Goal: Communication & Community: Answer question/provide support

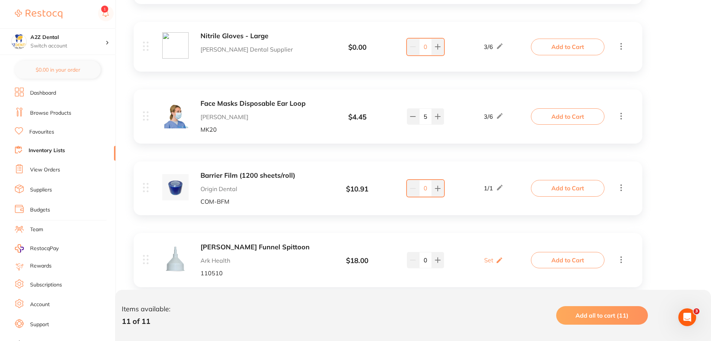
scroll to position [703, 0]
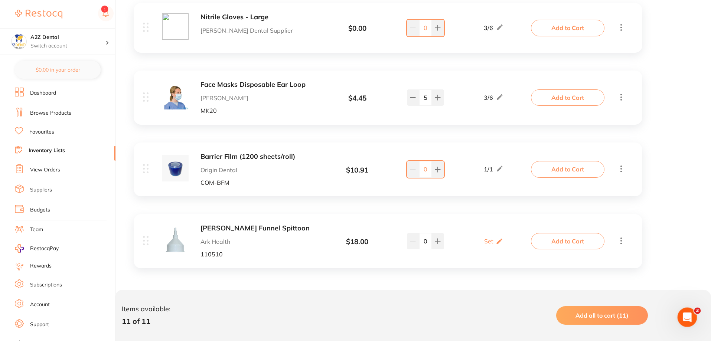
click at [691, 316] on icon "Open Intercom Messenger" at bounding box center [687, 317] width 12 height 12
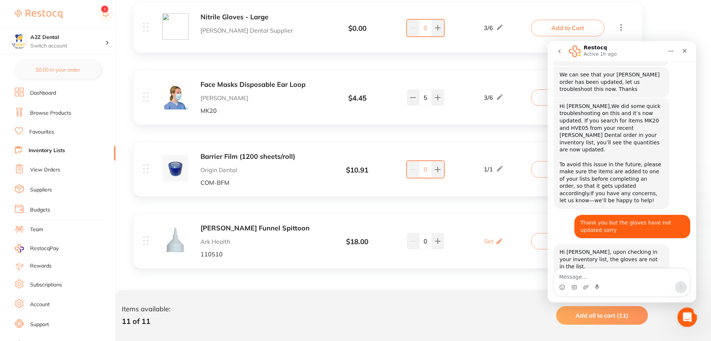
scroll to position [0, 0]
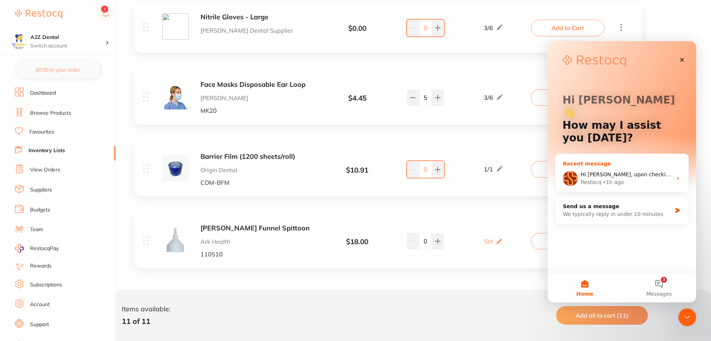
click at [627, 171] on div "Hi [PERSON_NAME], upon checking in your inventory list, the gloves are not in t…" at bounding box center [626, 175] width 91 height 8
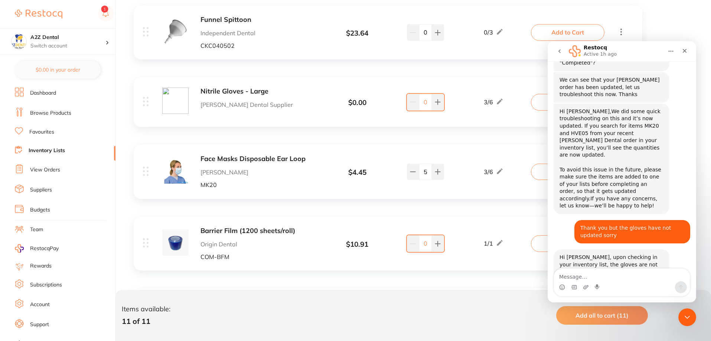
scroll to position [95, 0]
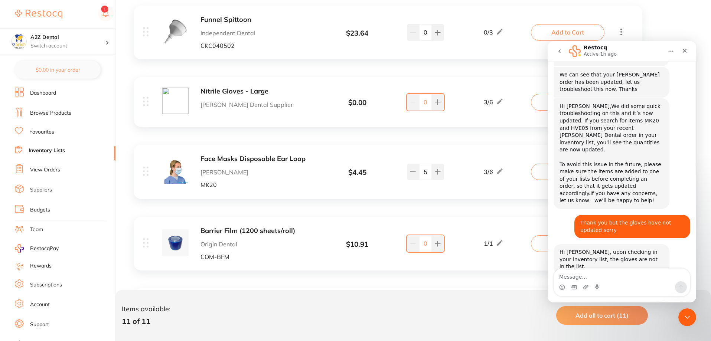
click at [45, 149] on link "Inventory Lists" at bounding box center [47, 150] width 36 height 7
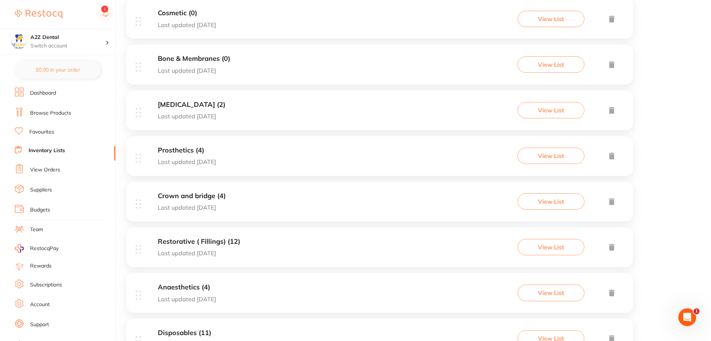
scroll to position [260, 0]
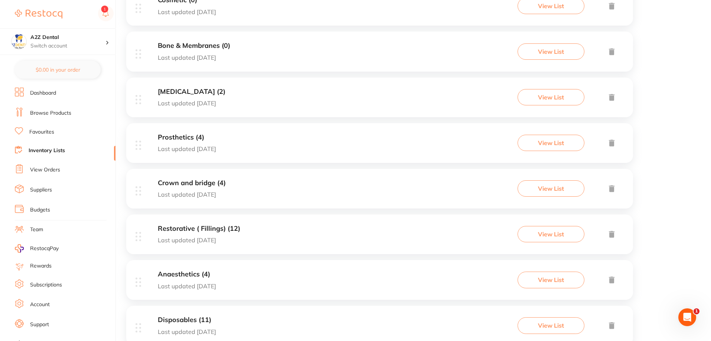
click at [174, 227] on h3 "Restorative ( Fillings) (12)" at bounding box center [199, 229] width 82 height 8
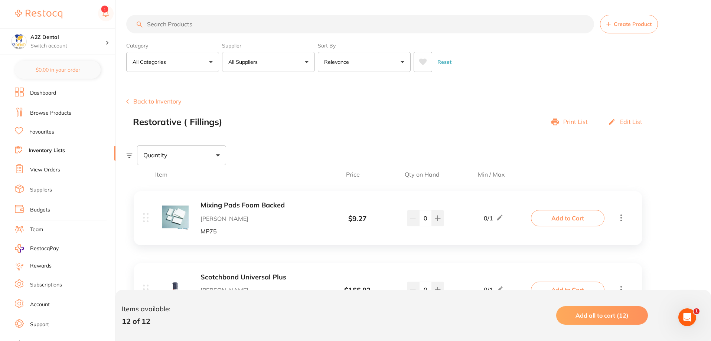
click at [52, 147] on li "Inventory Lists" at bounding box center [65, 151] width 101 height 10
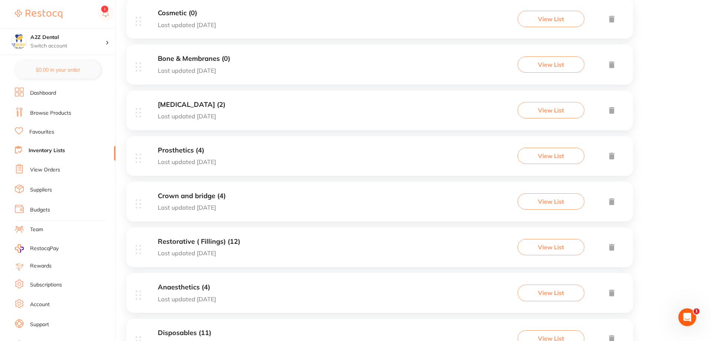
scroll to position [285, 0]
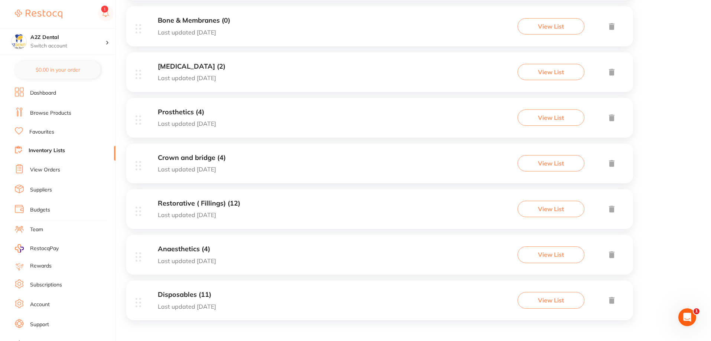
click at [191, 293] on h3 "Disposables (11)" at bounding box center [187, 295] width 58 height 8
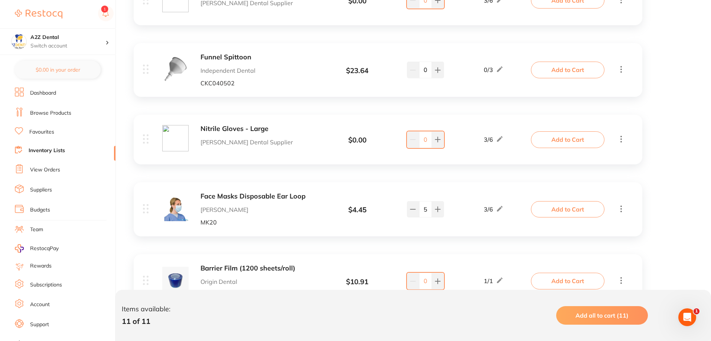
scroll to position [594, 0]
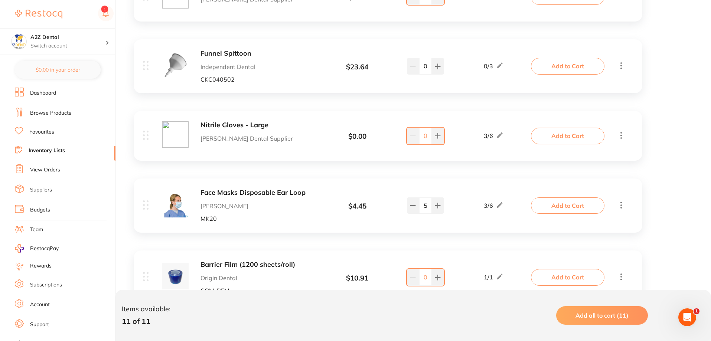
click at [211, 124] on b "Nitrile Gloves - Large" at bounding box center [260, 125] width 118 height 8
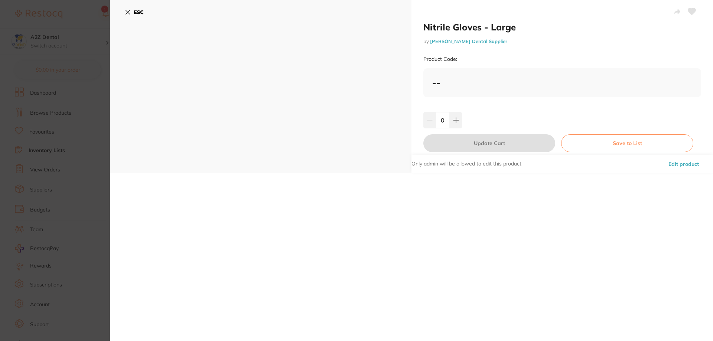
click at [463, 59] on div "Product Code:" at bounding box center [563, 59] width 278 height 18
click at [434, 84] on b "--" at bounding box center [436, 82] width 8 height 11
click at [456, 123] on icon at bounding box center [456, 120] width 6 height 6
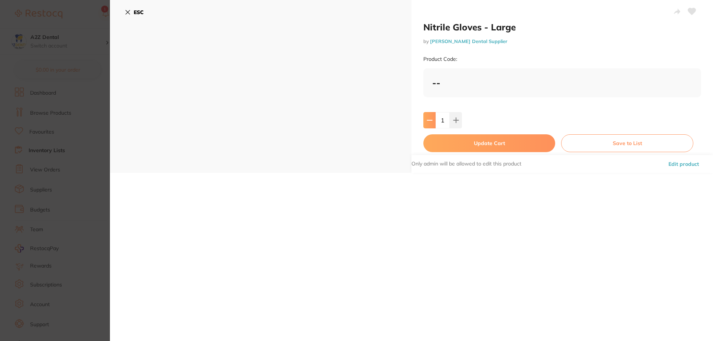
click at [431, 121] on icon at bounding box center [430, 120] width 6 height 6
type input "0"
click at [436, 85] on b "--" at bounding box center [436, 82] width 8 height 11
click at [679, 166] on button "Edit product" at bounding box center [683, 164] width 35 height 18
click at [679, 163] on button "Edit product" at bounding box center [683, 164] width 35 height 18
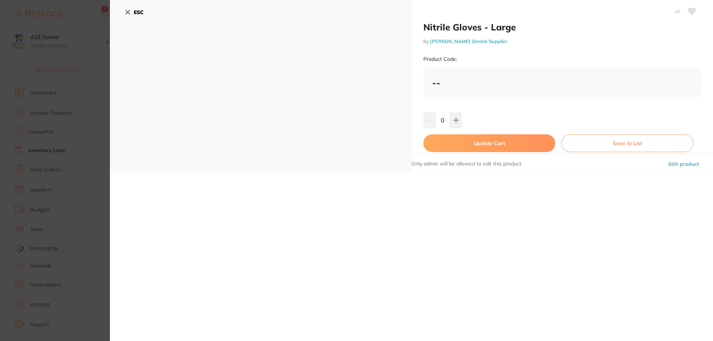
click at [679, 163] on button "Edit product" at bounding box center [683, 164] width 35 height 18
click at [439, 85] on b "--" at bounding box center [436, 82] width 8 height 11
click at [129, 13] on icon at bounding box center [128, 12] width 4 height 4
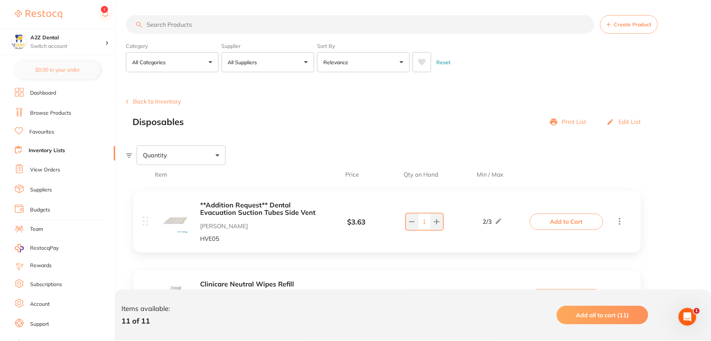
scroll to position [594, 0]
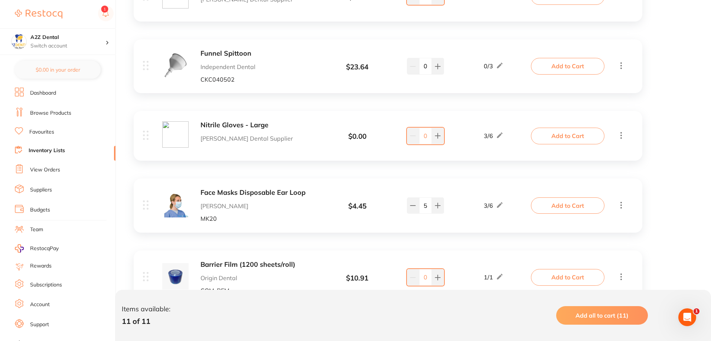
click at [56, 115] on link "Browse Products" at bounding box center [50, 113] width 41 height 7
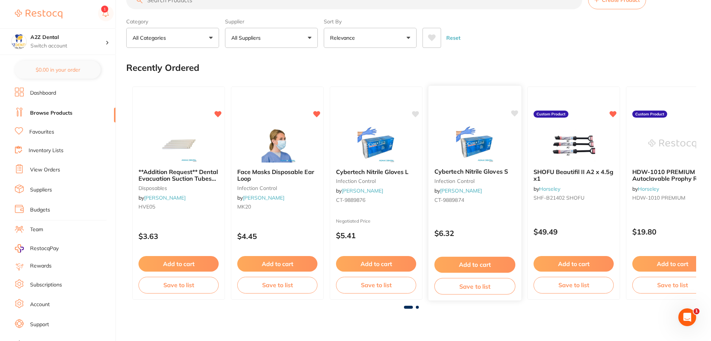
scroll to position [37, 0]
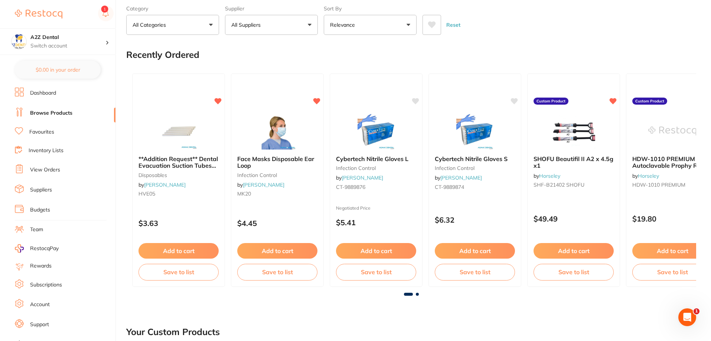
click at [310, 24] on button "All Suppliers" at bounding box center [271, 25] width 93 height 20
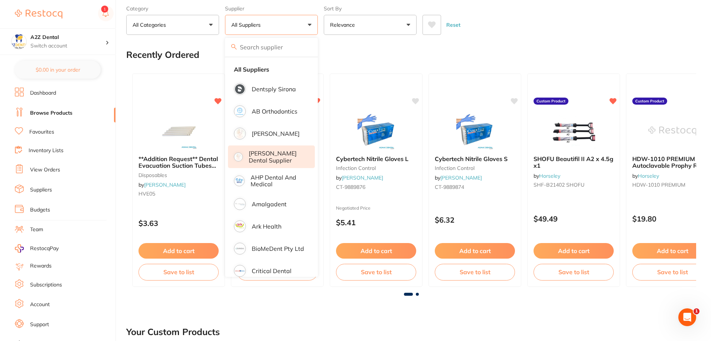
click at [272, 157] on p "[PERSON_NAME] Dental Supplier" at bounding box center [277, 157] width 56 height 14
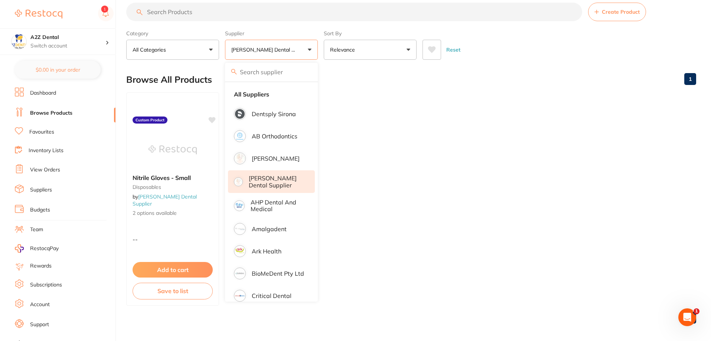
scroll to position [16, 0]
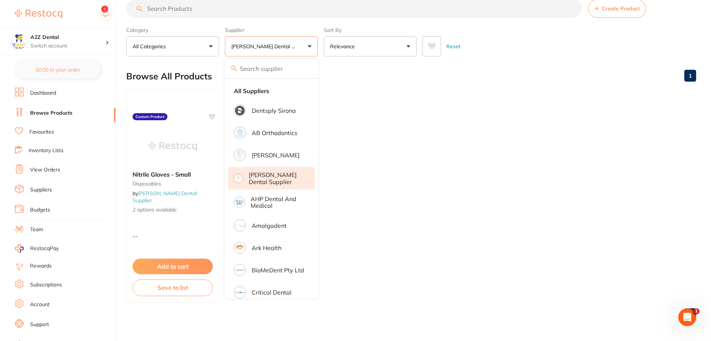
click at [387, 187] on ul "Nitrile Gloves - Small disposables by [PERSON_NAME] Dental Supplier 2 options a…" at bounding box center [411, 196] width 570 height 214
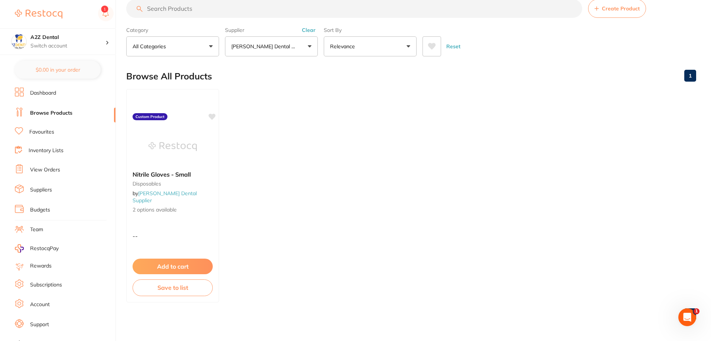
click at [309, 45] on button "[PERSON_NAME] Dental Supplier" at bounding box center [271, 46] width 93 height 20
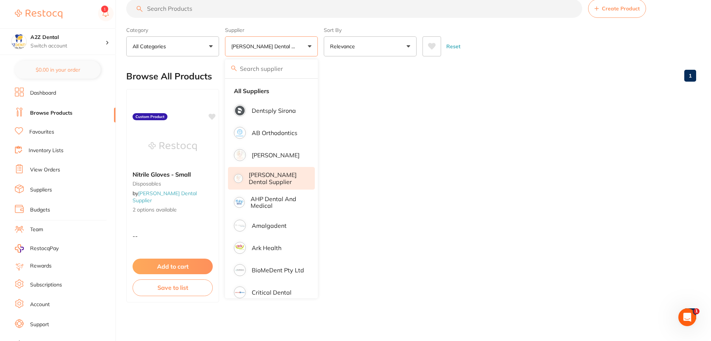
click at [310, 48] on button "[PERSON_NAME] Dental Supplier" at bounding box center [271, 46] width 93 height 20
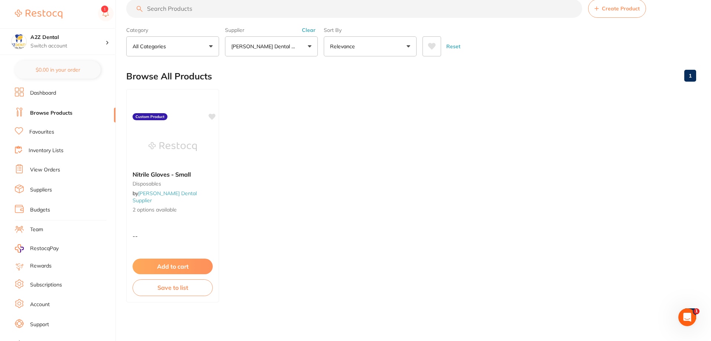
click at [178, 51] on button "All Categories" at bounding box center [172, 46] width 93 height 20
click at [156, 109] on p "disposables" at bounding box center [152, 108] width 34 height 7
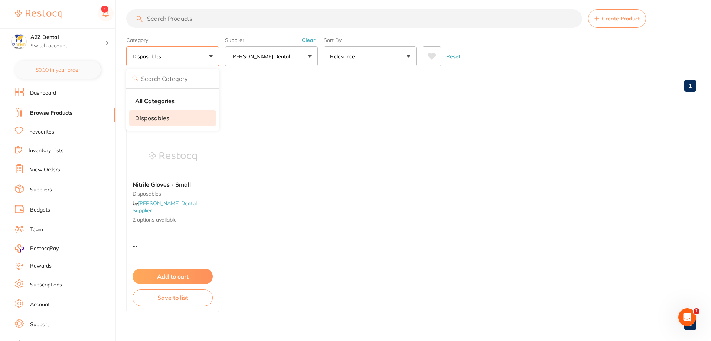
scroll to position [0, 0]
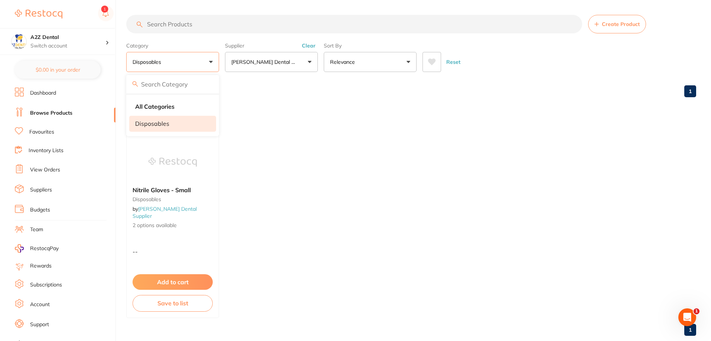
click at [164, 122] on p "disposables" at bounding box center [152, 123] width 34 height 7
click at [52, 148] on link "Inventory Lists" at bounding box center [46, 150] width 35 height 7
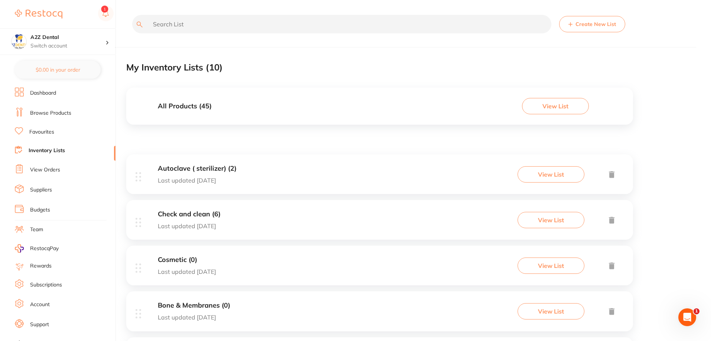
click at [43, 111] on link "Browse Products" at bounding box center [50, 113] width 41 height 7
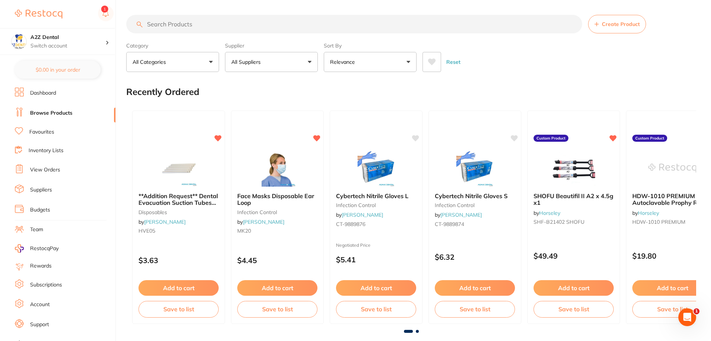
click at [209, 64] on button "All Categories" at bounding box center [172, 62] width 93 height 20
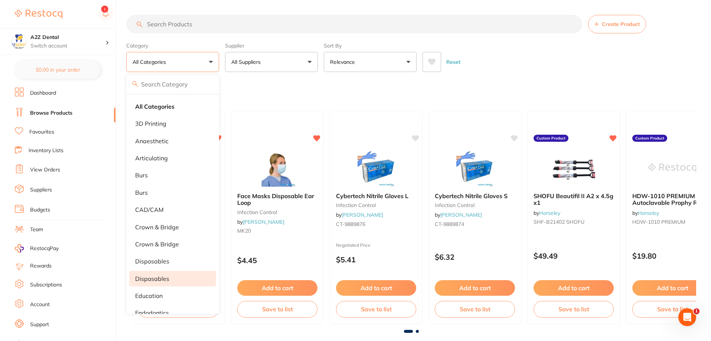
click at [145, 278] on p "Disposables" at bounding box center [152, 279] width 34 height 7
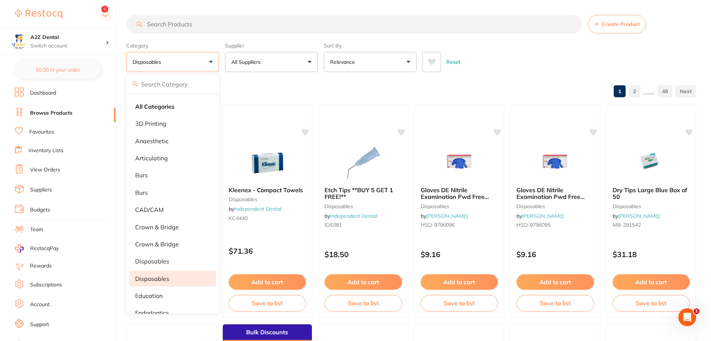
click at [242, 90] on div "Browse All Products 1 2 ...... 48" at bounding box center [411, 92] width 570 height 25
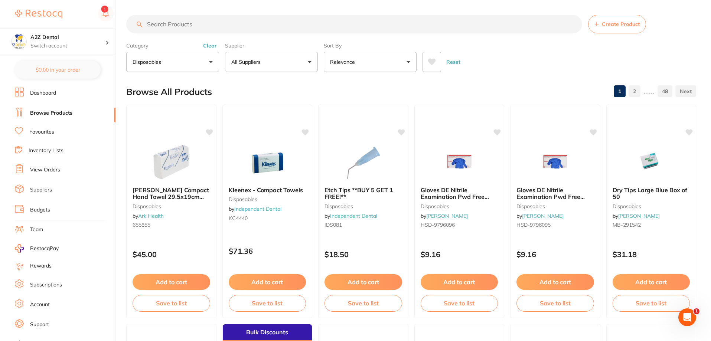
click at [305, 63] on button "All Suppliers" at bounding box center [271, 62] width 93 height 20
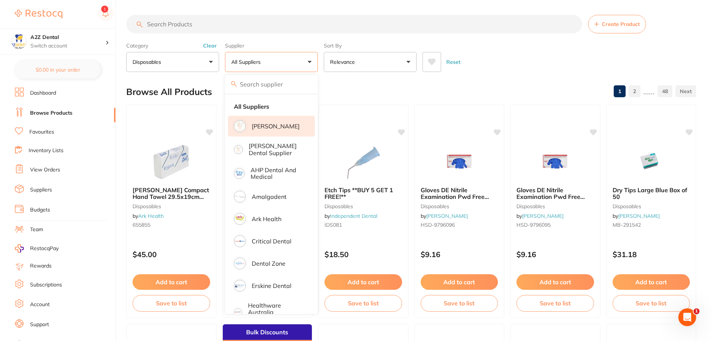
click at [275, 125] on p "[PERSON_NAME]" at bounding box center [276, 126] width 48 height 7
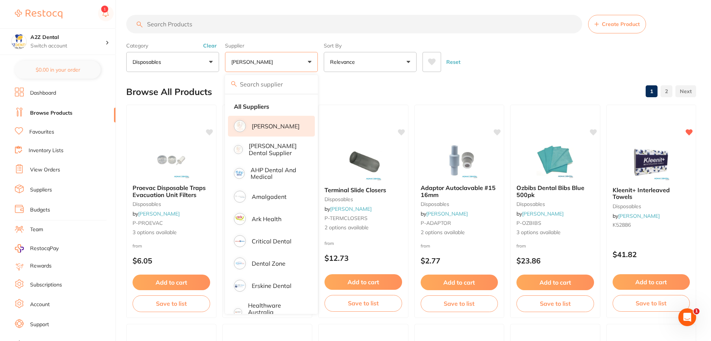
click at [382, 83] on div "Browse All Products 1 2" at bounding box center [411, 92] width 570 height 25
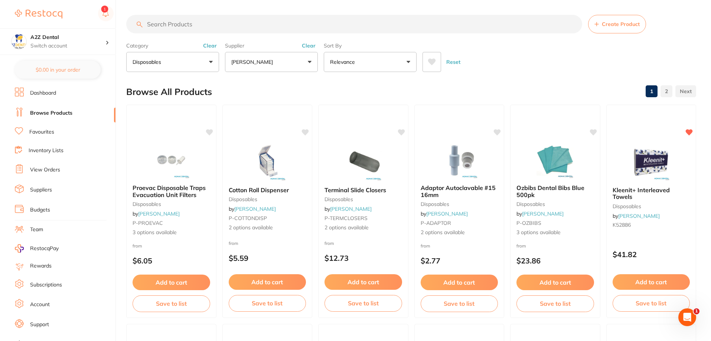
click at [204, 28] on input "search" at bounding box center [354, 24] width 456 height 19
type input "n"
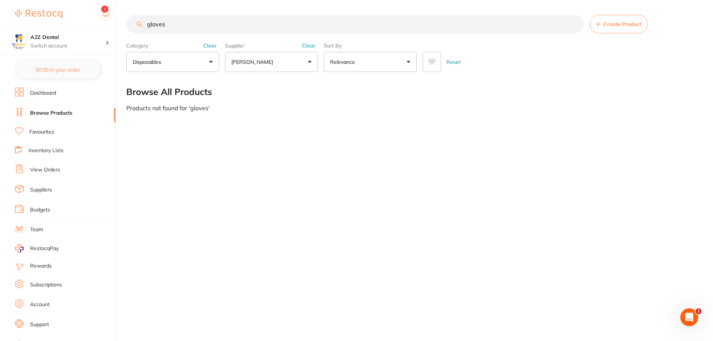
click at [174, 27] on input "gloves" at bounding box center [355, 24] width 458 height 19
type input "n"
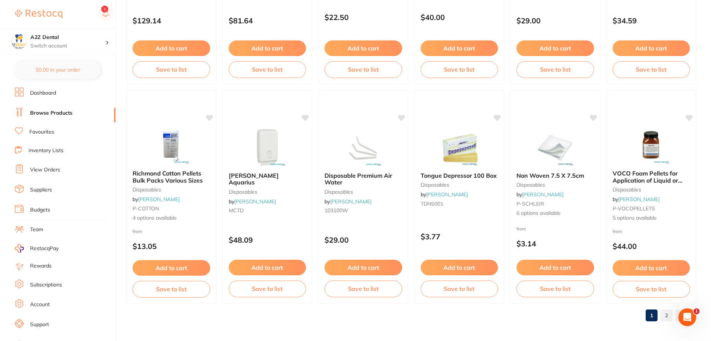
scroll to position [1772, 0]
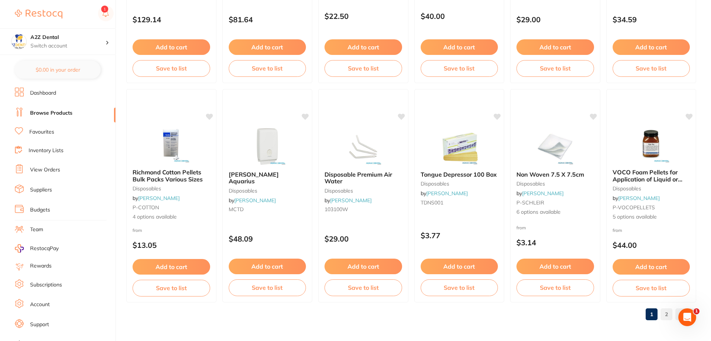
click at [667, 312] on link "2" at bounding box center [667, 314] width 12 height 15
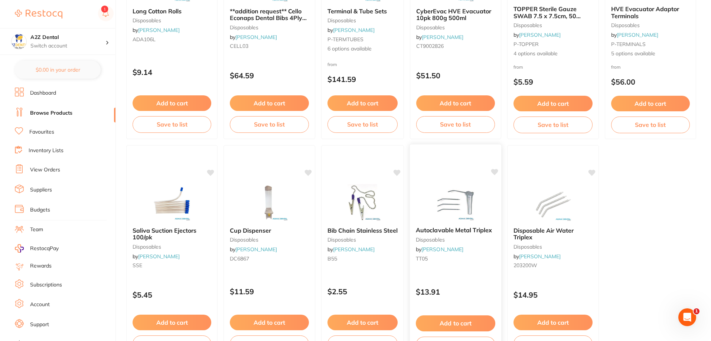
scroll to position [235, 0]
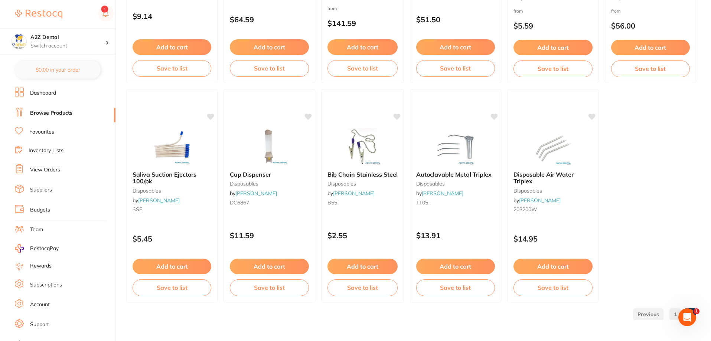
click at [675, 315] on link "1" at bounding box center [676, 314] width 12 height 15
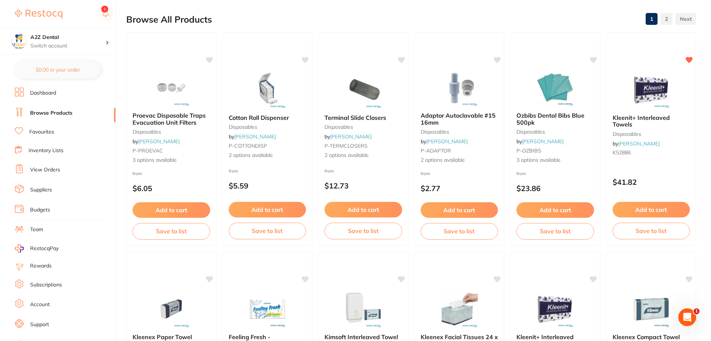
scroll to position [0, 0]
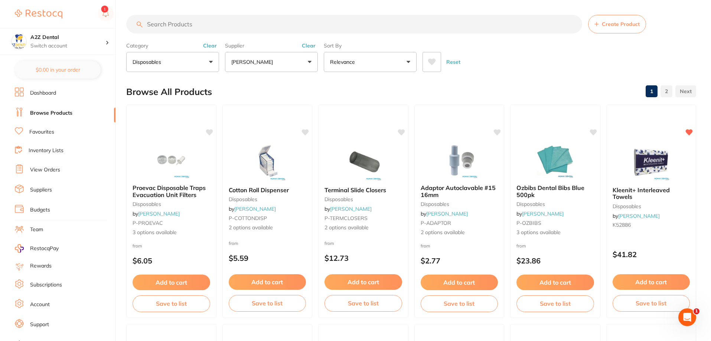
click at [209, 65] on button "Disposables" at bounding box center [172, 62] width 93 height 20
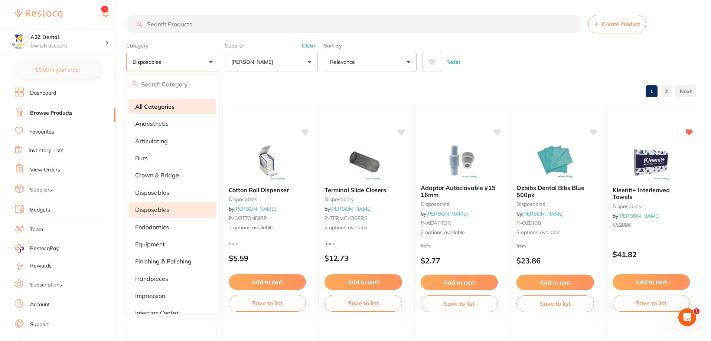
click at [164, 105] on strong "All Categories" at bounding box center [154, 106] width 39 height 7
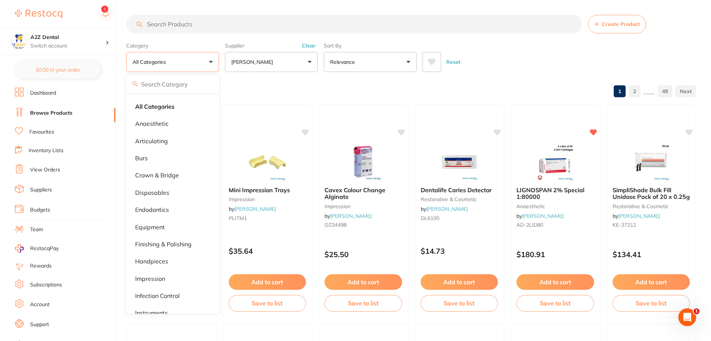
click at [193, 26] on input "search" at bounding box center [354, 24] width 456 height 19
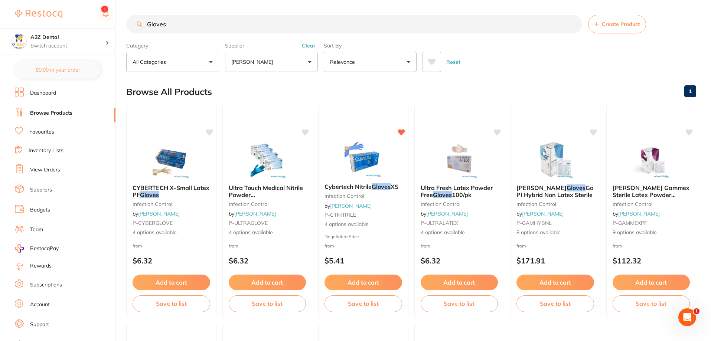
click at [174, 28] on input "Gloves" at bounding box center [354, 24] width 456 height 19
click at [173, 28] on input "Gloves" at bounding box center [354, 24] width 456 height 19
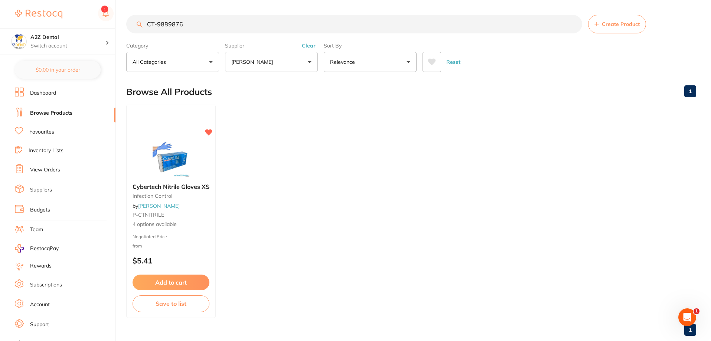
type input "CT-9889876"
click at [49, 150] on link "Inventory Lists" at bounding box center [46, 150] width 35 height 7
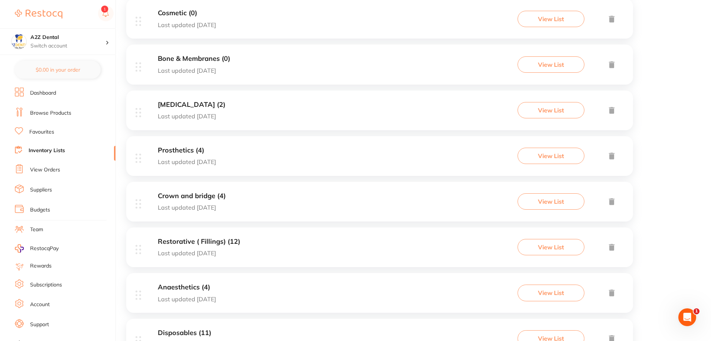
scroll to position [285, 0]
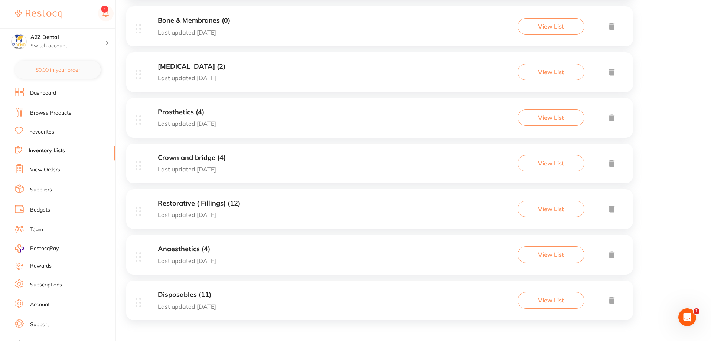
click at [194, 296] on h3 "Disposables (11)" at bounding box center [187, 295] width 58 height 8
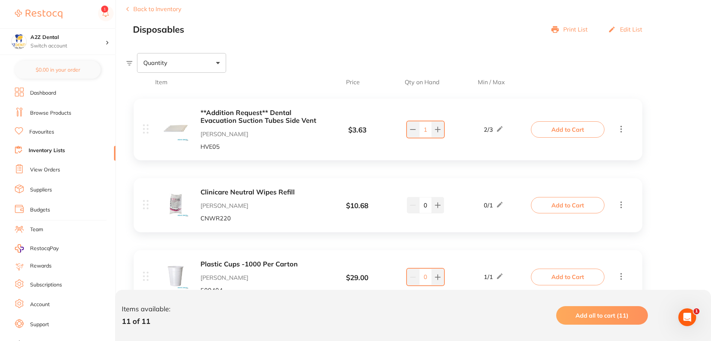
scroll to position [74, 0]
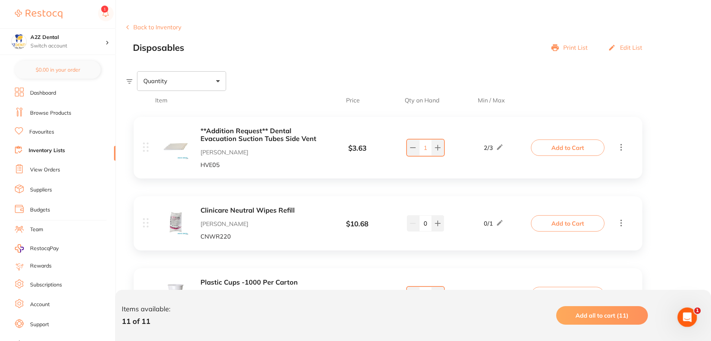
click at [688, 318] on icon "Open Intercom Messenger" at bounding box center [687, 317] width 12 height 12
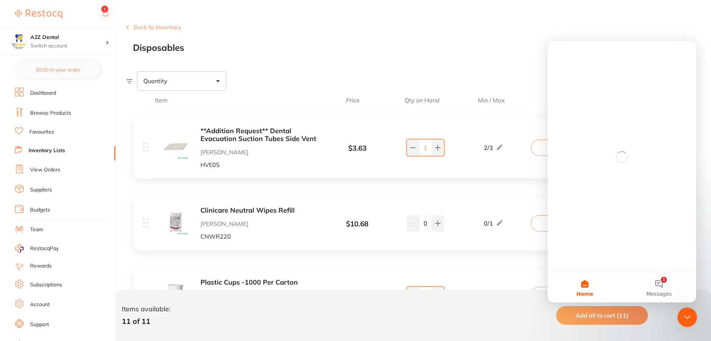
scroll to position [0, 0]
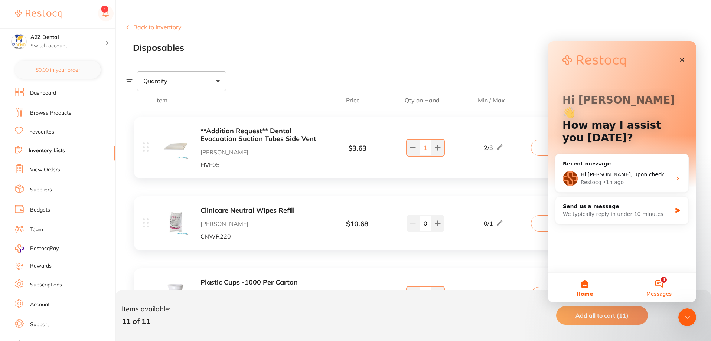
click at [660, 288] on button "3 Messages" at bounding box center [659, 288] width 74 height 30
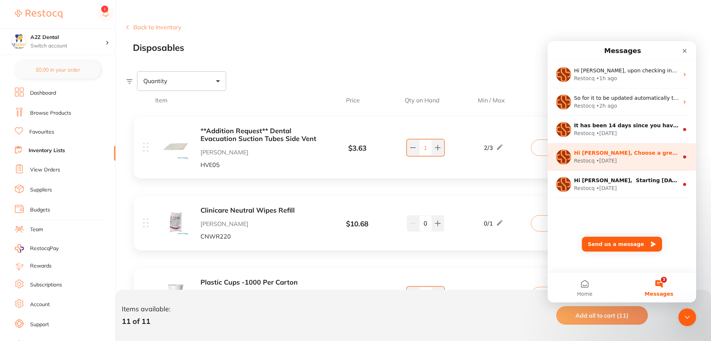
scroll to position [37, 0]
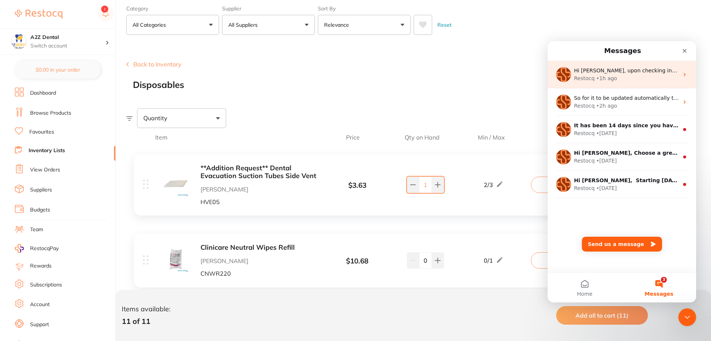
click at [619, 74] on div "Hi [PERSON_NAME], upon checking in your inventory list, the gloves are not in t…" at bounding box center [626, 71] width 105 height 8
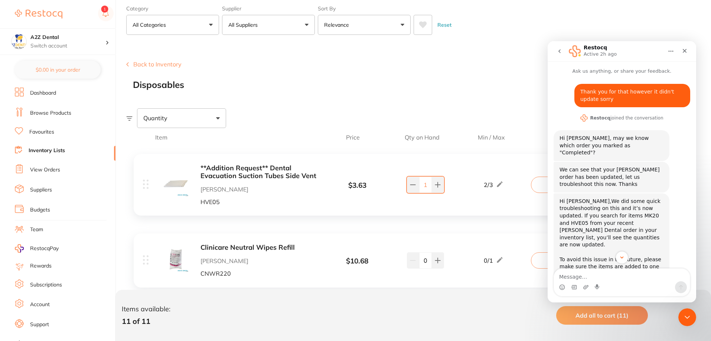
scroll to position [95, 0]
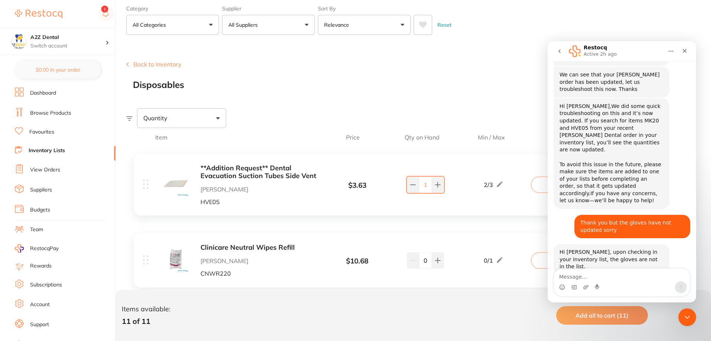
click at [578, 279] on textarea "Message…" at bounding box center [622, 275] width 136 height 13
click at [569, 279] on textarea "The gloves are in my list" at bounding box center [622, 275] width 136 height 13
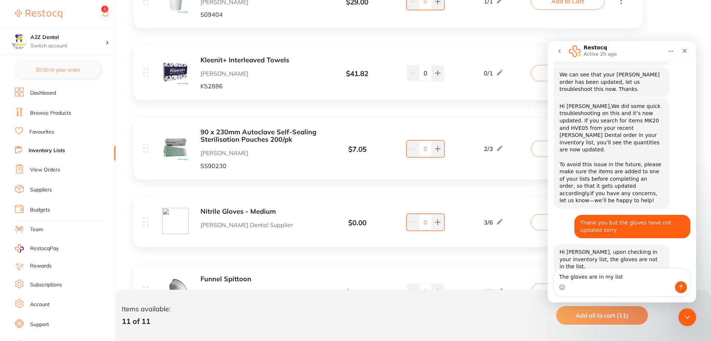
scroll to position [371, 0]
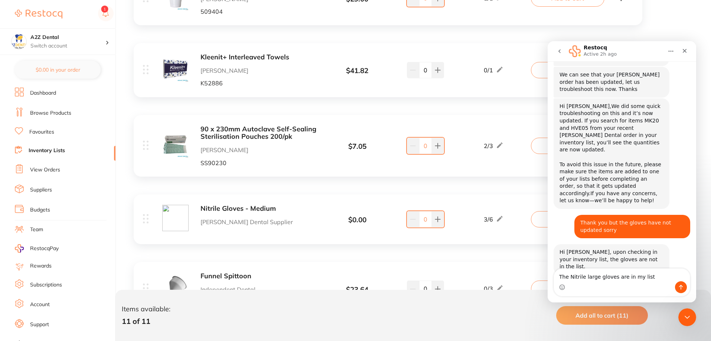
click at [645, 279] on textarea "The Nitrile large gloves are in my list" at bounding box center [622, 275] width 136 height 13
type textarea "The Nitrile large gloves are in my list Thanks"
click at [684, 288] on button "Send a message…" at bounding box center [681, 288] width 12 height 12
